Goal: Information Seeking & Learning: Learn about a topic

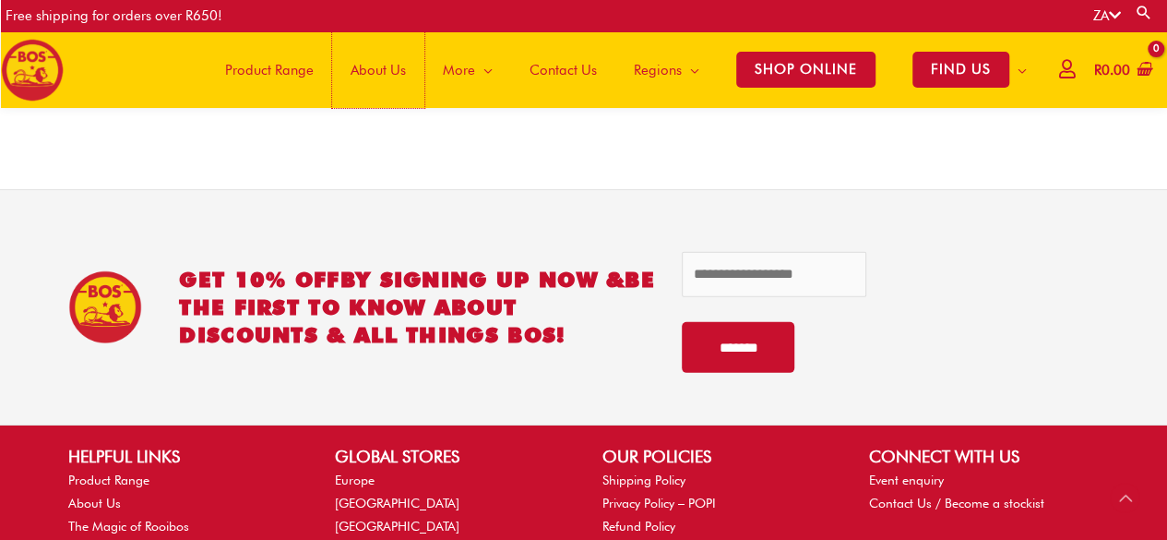
click at [384, 71] on span "About Us" at bounding box center [377, 69] width 55 height 55
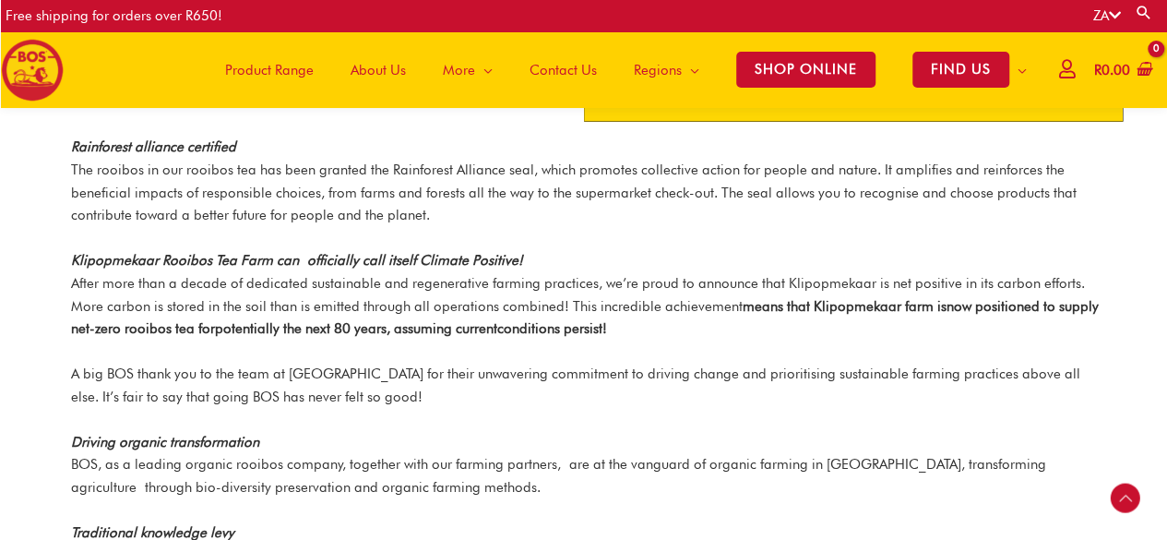
scroll to position [2190, 0]
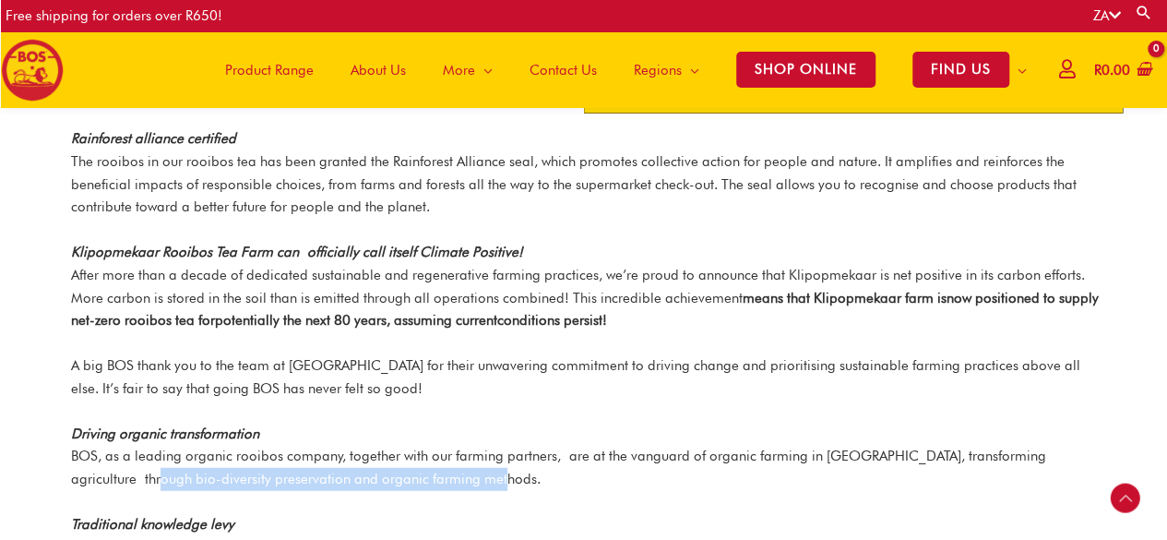
drag, startPoint x: 415, startPoint y: 457, endPoint x: 69, endPoint y: 458, distance: 345.9
click at [69, 458] on div "Rainforest alliance certified The rooibos in our rooibos tea has been granted t…" at bounding box center [583, 395] width 1051 height 537
copy p "bio-diversity preservation and organic farming methods."
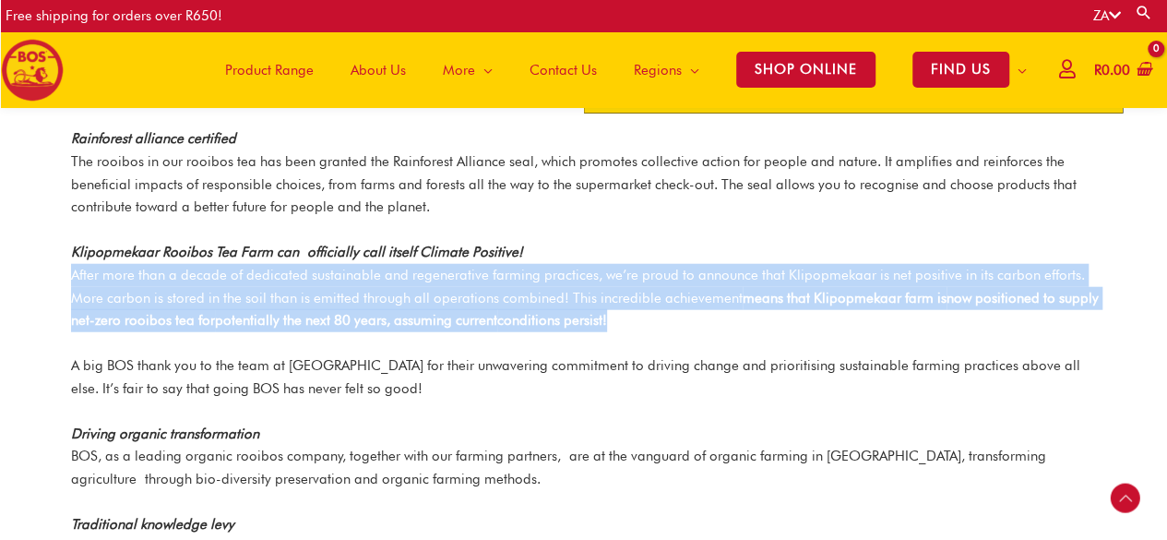
drag, startPoint x: 613, startPoint y: 300, endPoint x: 29, endPoint y: 255, distance: 586.4
click at [29, 255] on section "Rainforest alliance certified The rooibos in our rooibos tea has been granted t…" at bounding box center [583, 395] width 1167 height 537
copy p "After more than a decade of dedicated sustainable and regenerative farming prac…"
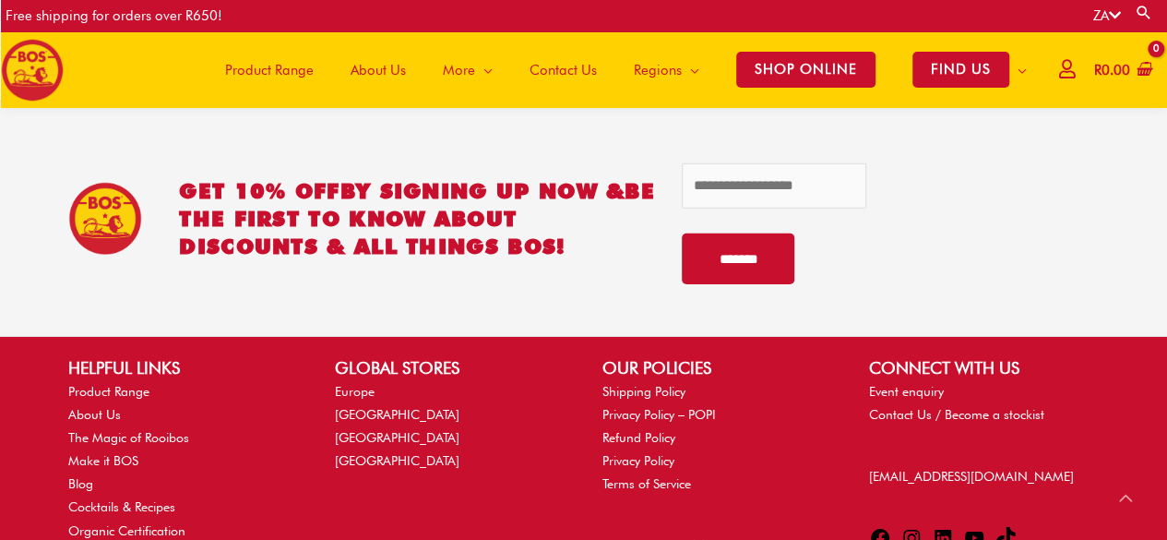
scroll to position [2793, 0]
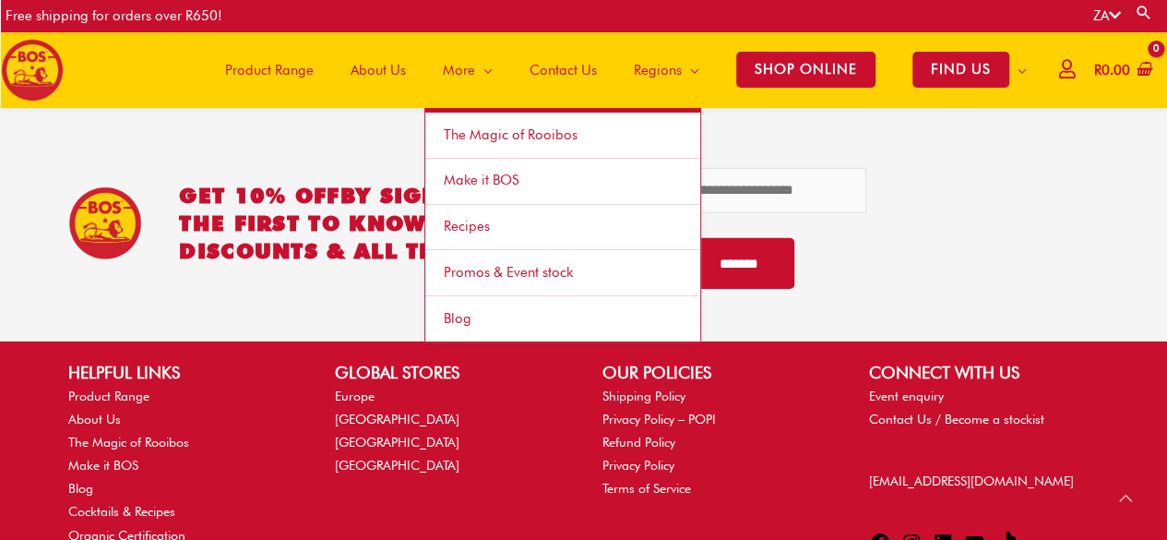
click at [492, 136] on span "The Magic of Rooibos" at bounding box center [511, 134] width 134 height 17
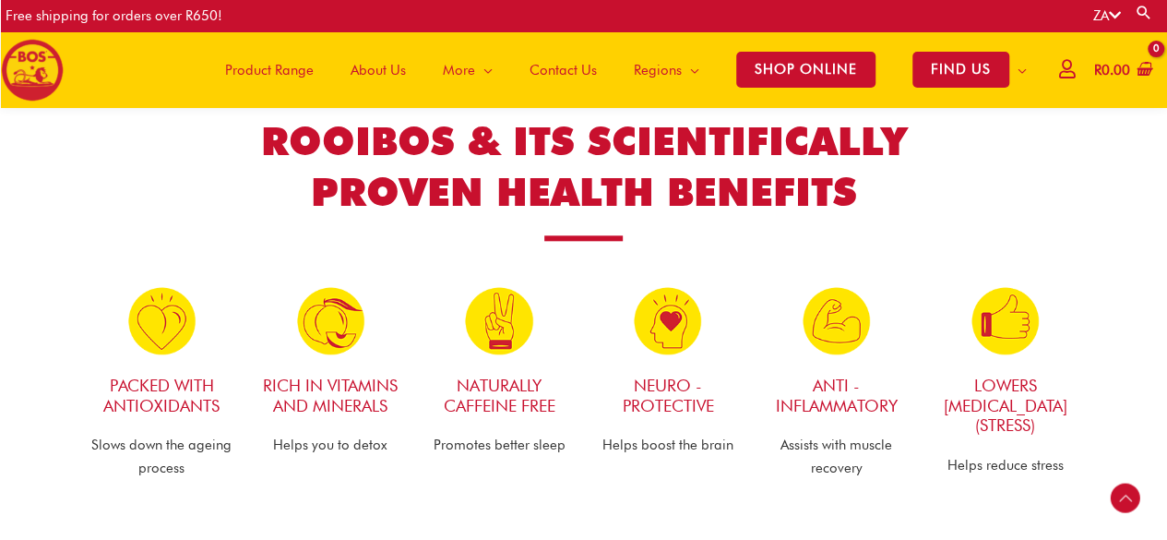
scroll to position [902, 0]
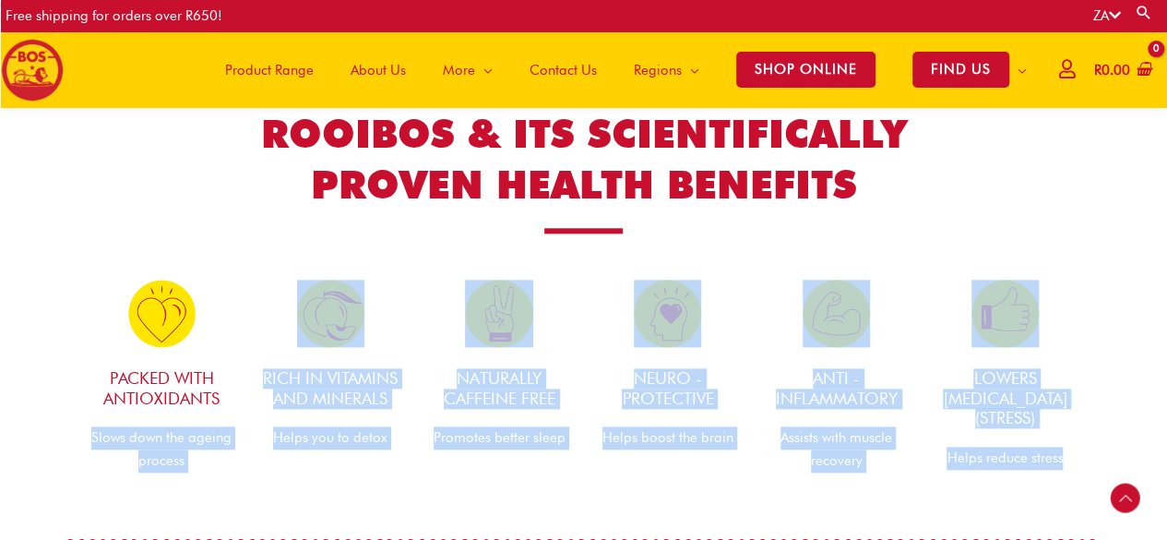
drag, startPoint x: 90, startPoint y: 434, endPoint x: 1078, endPoint y: 445, distance: 987.8
click at [1078, 445] on div "Packed with Antioxidants Slows down the ageing process RICH IN VITAMINS and MIN…" at bounding box center [583, 375] width 1012 height 211
copy div "Slows down the ageing process RICH IN VITAMINS and MINERALS Helps you to detox …"
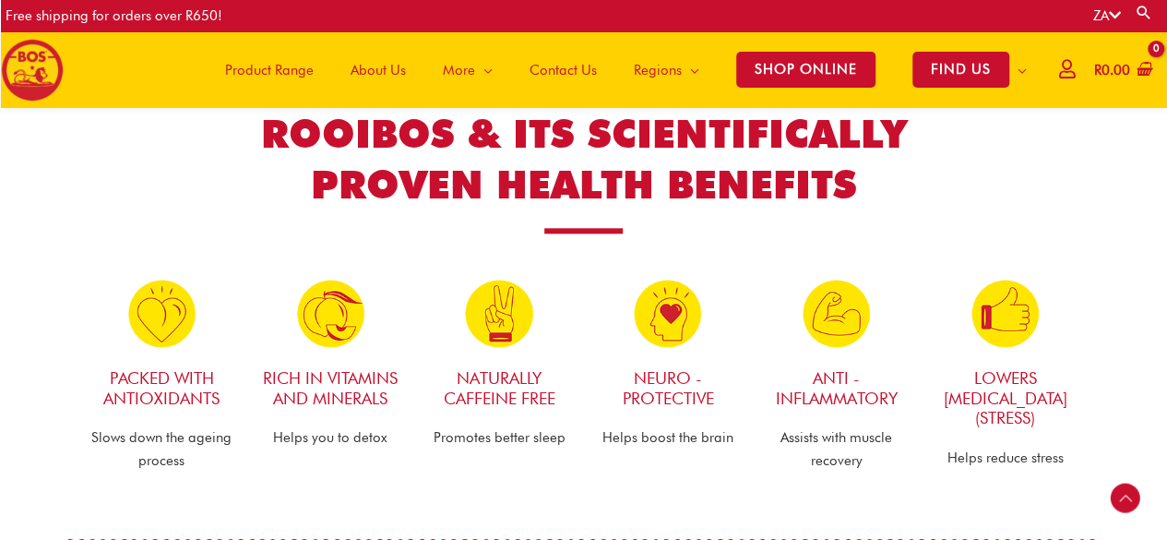
click at [1099, 235] on section "ROOIBOS & ITS SCIENTIFICALLY PROVEN HEALTH BENEFITS Packed with Antioxidants Sl…" at bounding box center [583, 285] width 1167 height 445
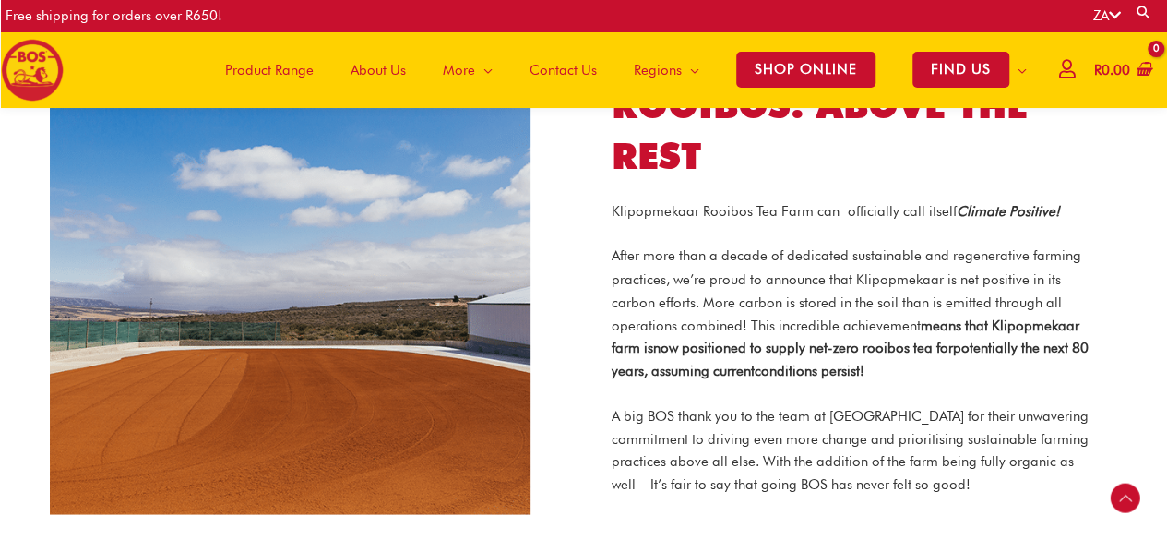
scroll to position [1487, 0]
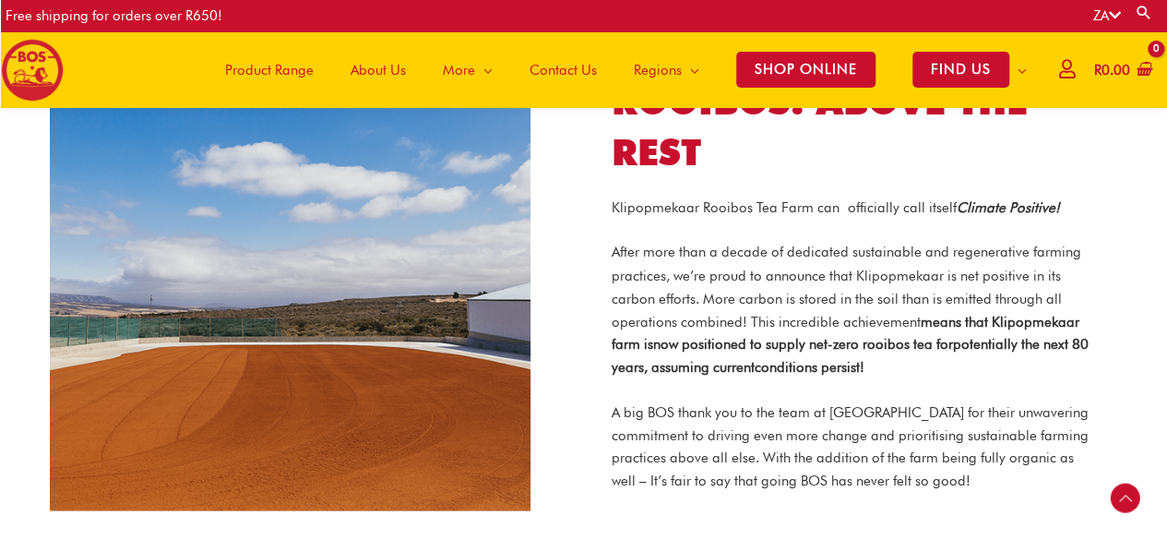
click at [1151, 302] on section "BOS's ROOIBOS: ABOVE THE REST Klipopmekaar Rooibos Tea Farm can officially call…" at bounding box center [583, 270] width 1167 height 542
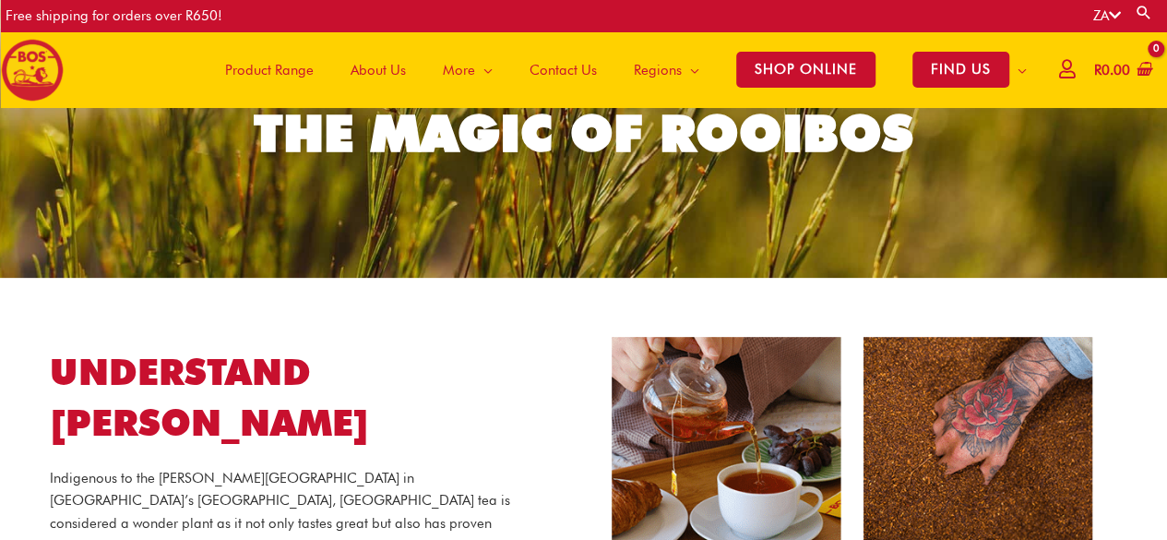
scroll to position [0, 0]
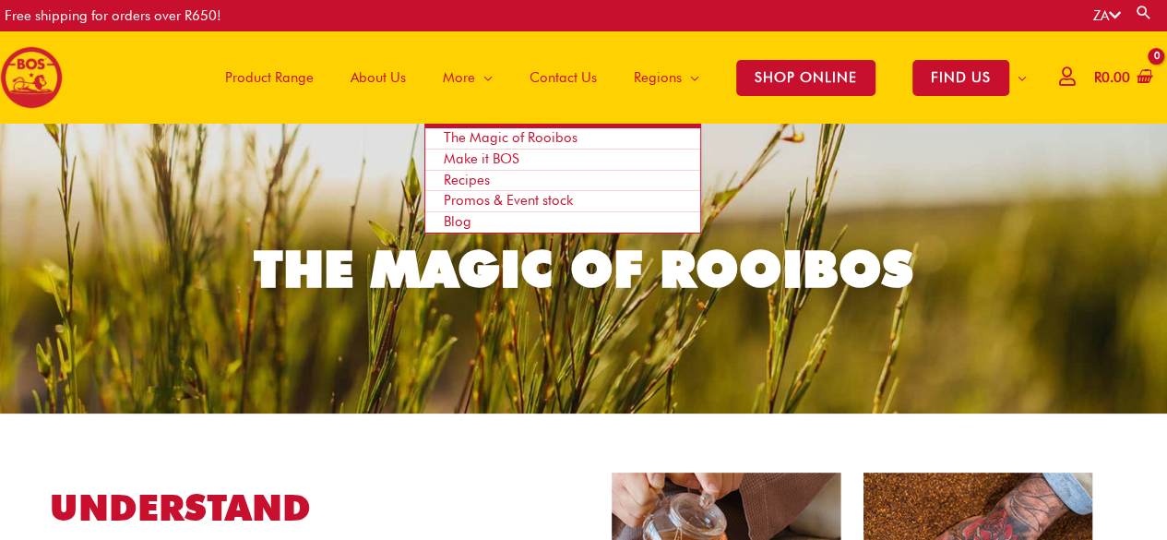
click at [474, 160] on span "Make it BOS" at bounding box center [482, 158] width 76 height 17
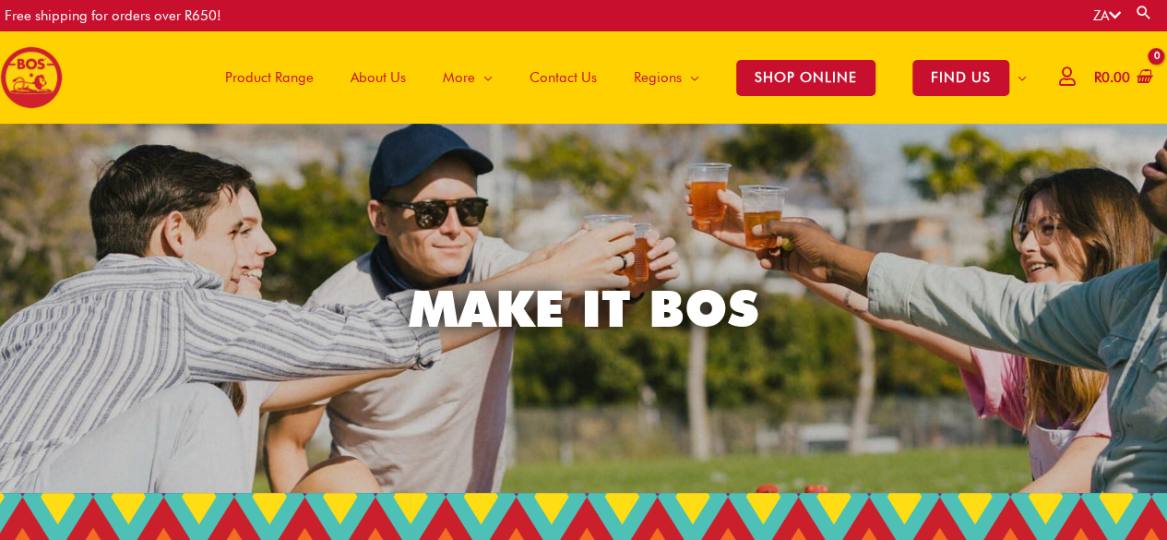
click at [287, 77] on span "Product Range" at bounding box center [269, 77] width 89 height 55
